Goal: Information Seeking & Learning: Learn about a topic

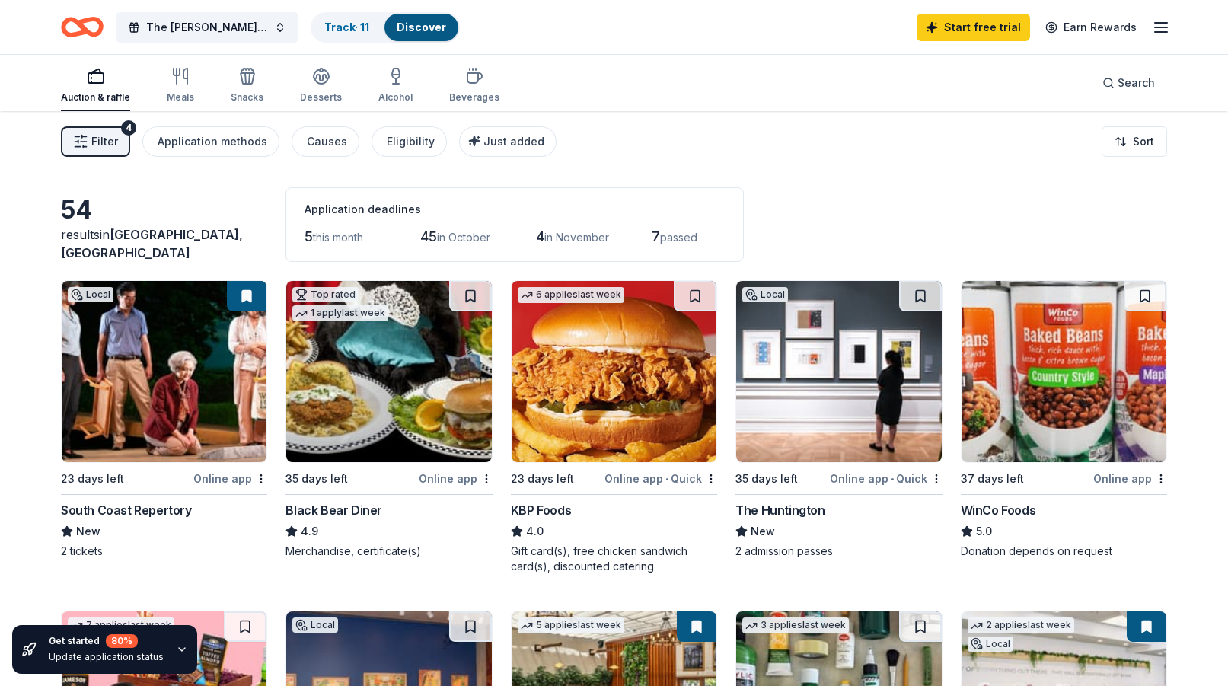
click at [111, 136] on span "Filter" at bounding box center [104, 141] width 27 height 18
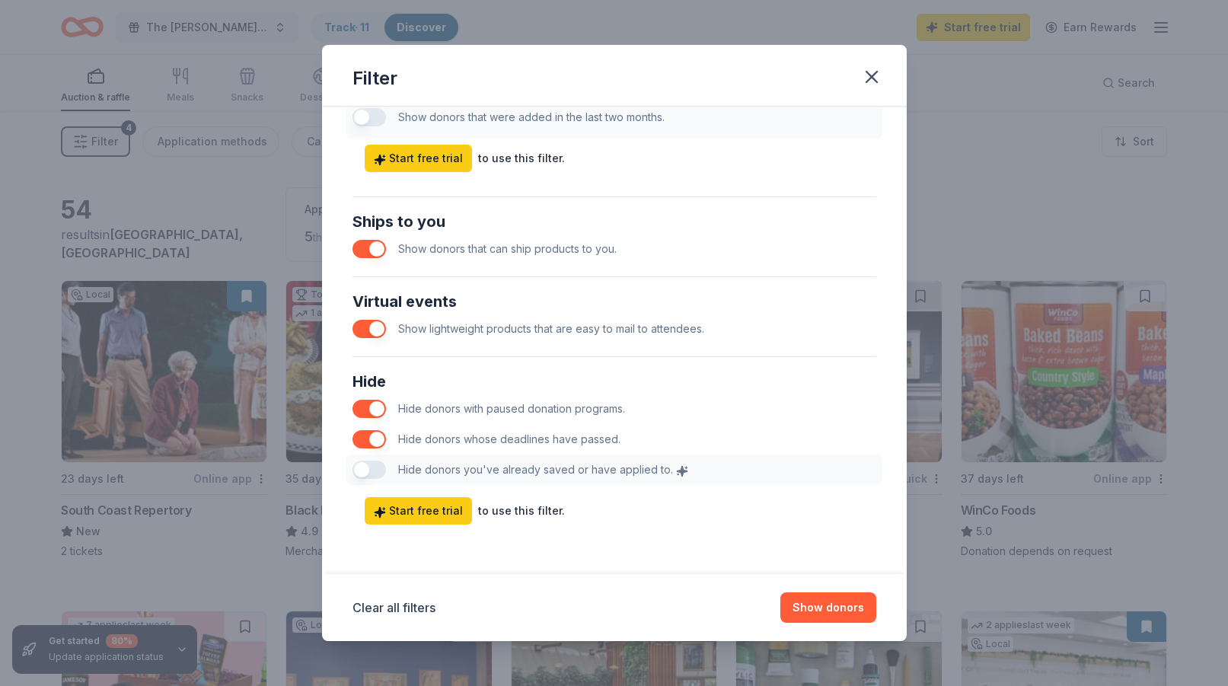
scroll to position [640, 0]
click at [379, 255] on button "button" at bounding box center [370, 249] width 34 height 18
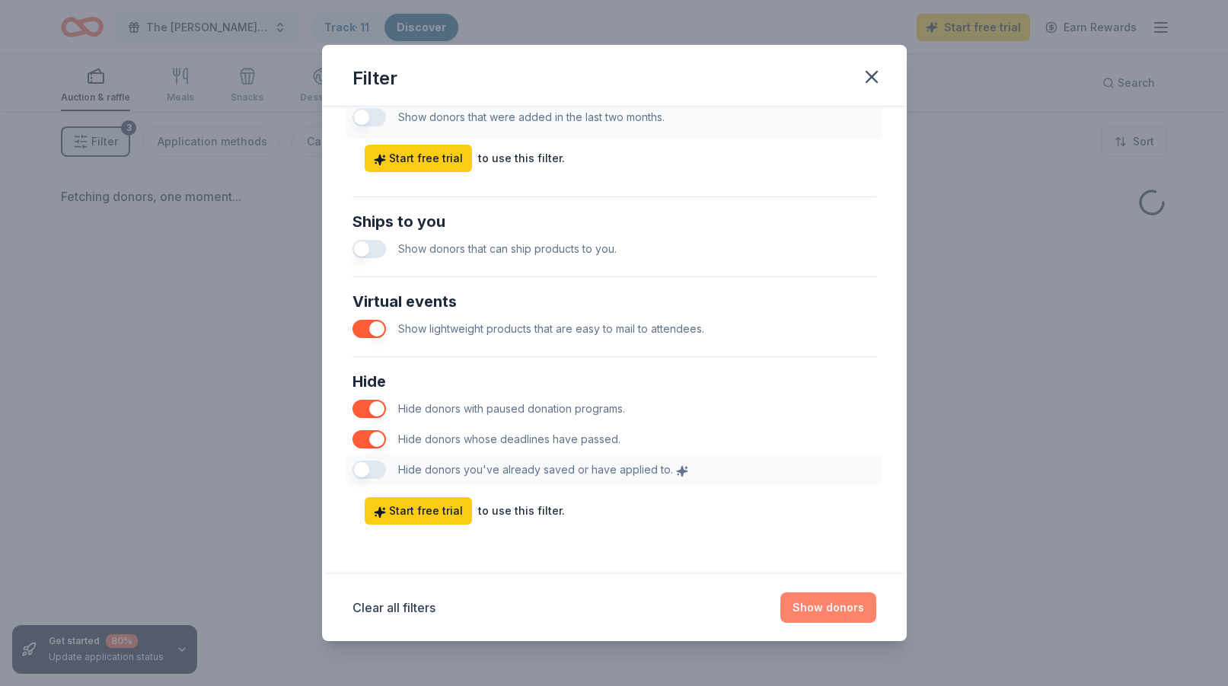
click at [831, 611] on button "Show donors" at bounding box center [829, 607] width 96 height 30
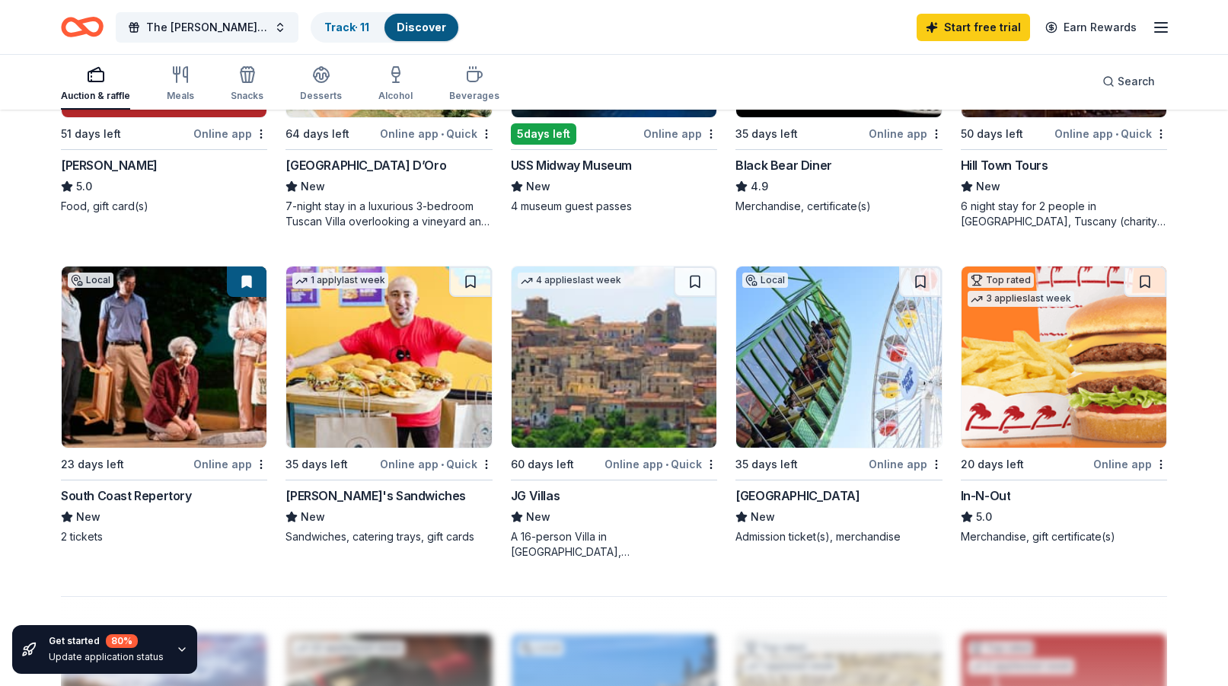
scroll to position [1007, 0]
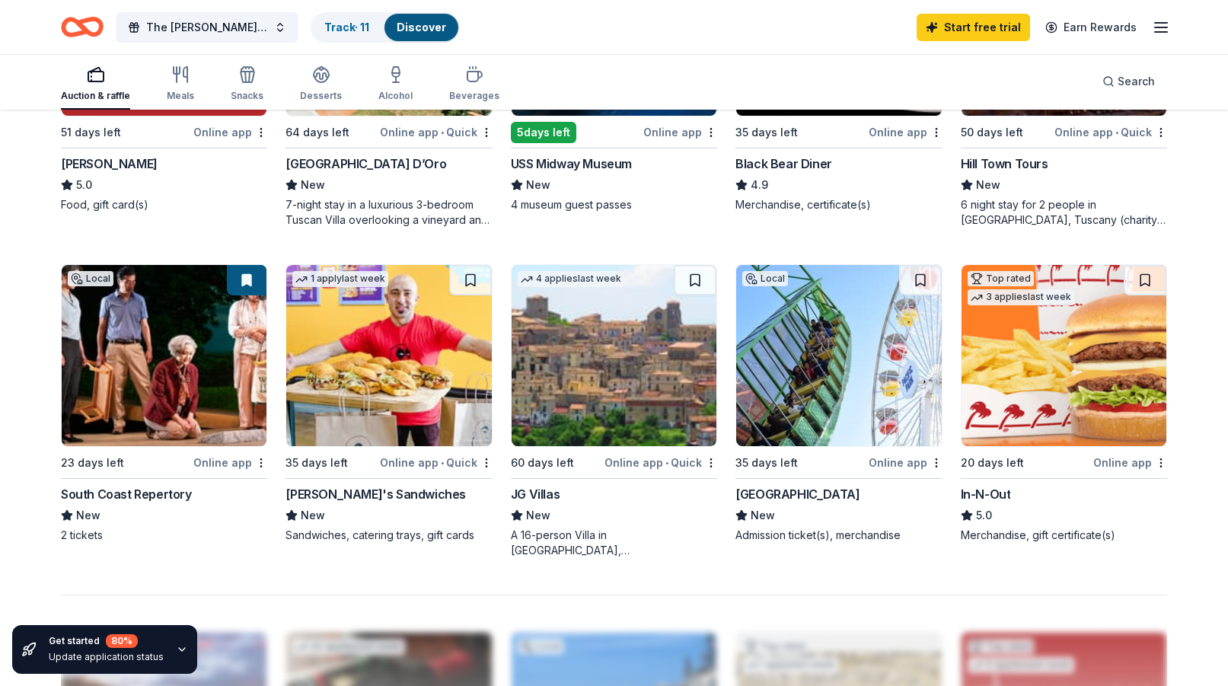
click at [1071, 385] on img at bounding box center [1064, 355] width 205 height 181
click at [349, 395] on img at bounding box center [388, 355] width 205 height 181
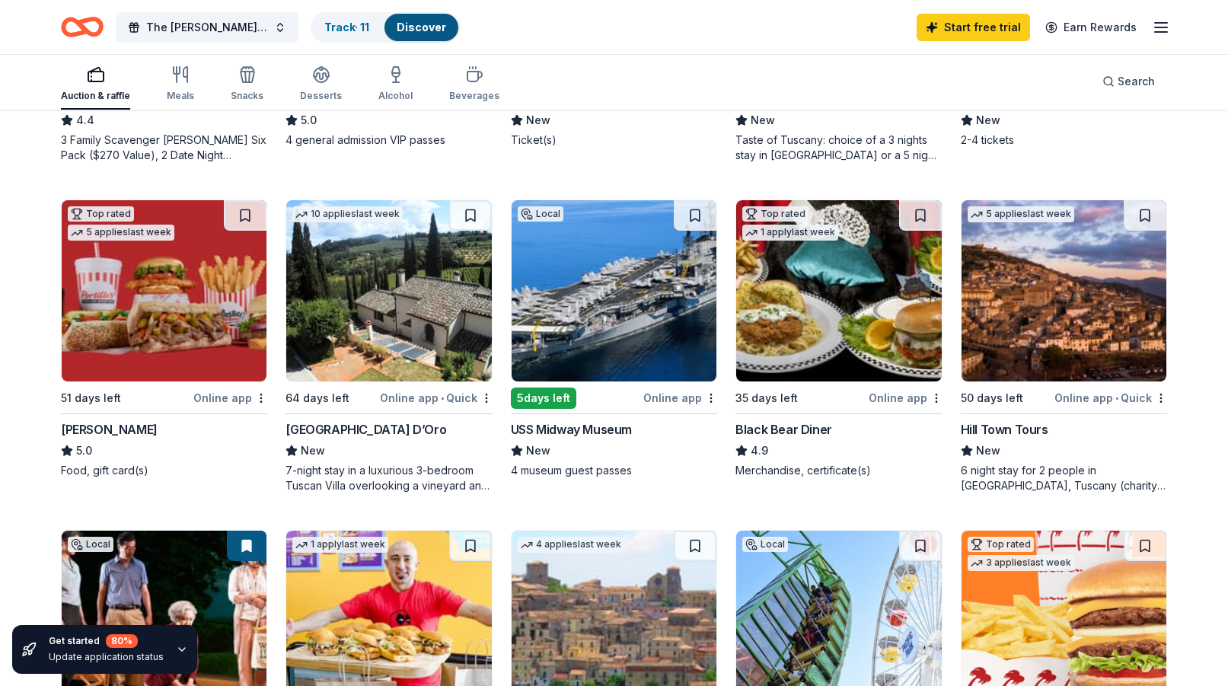
scroll to position [285, 0]
